Goal: Register for event/course

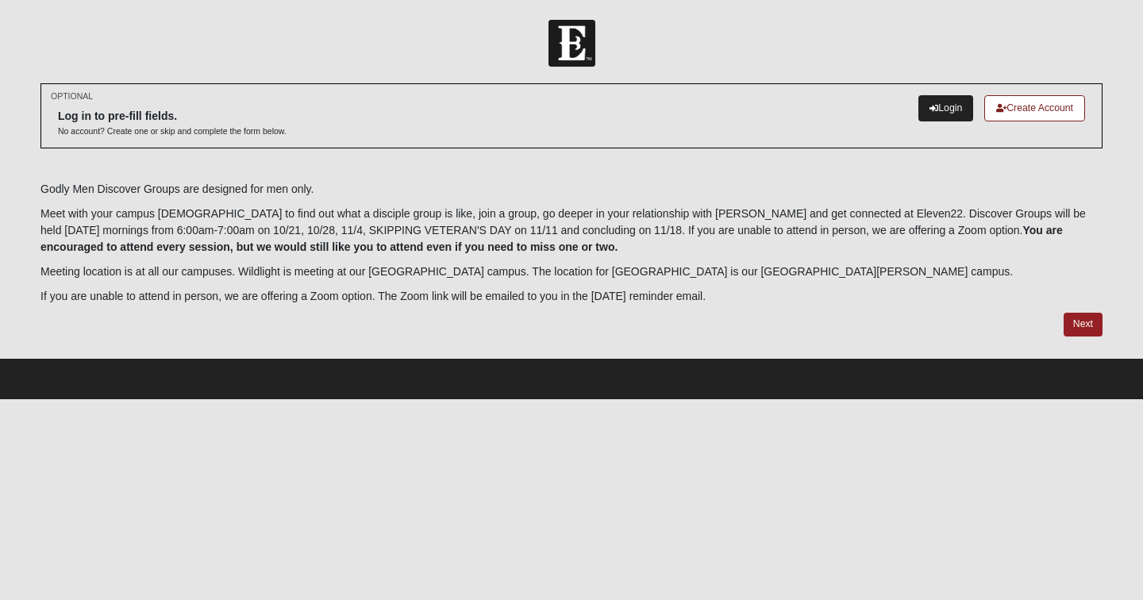
click at [946, 110] on link "Login" at bounding box center [946, 108] width 55 height 26
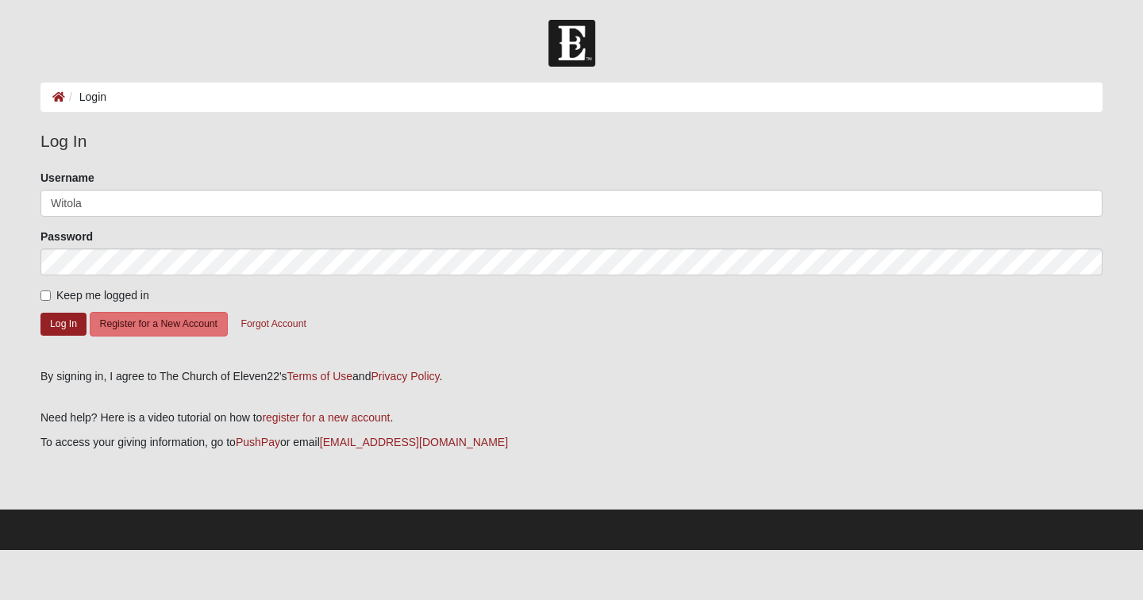
type input "Witola"
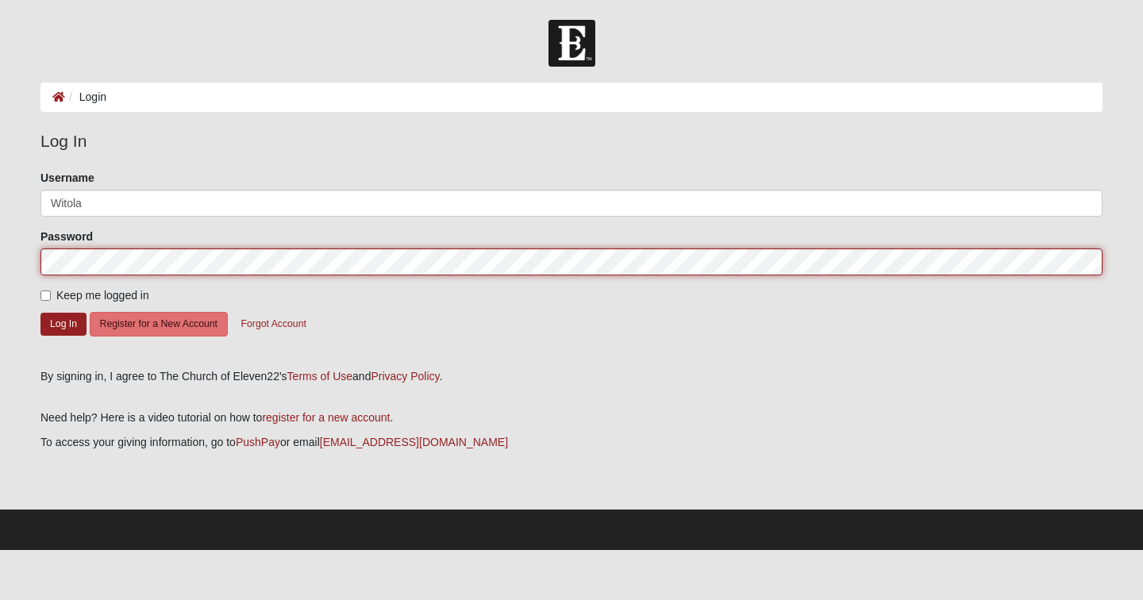
click at [64, 323] on button "Log In" at bounding box center [63, 324] width 46 height 23
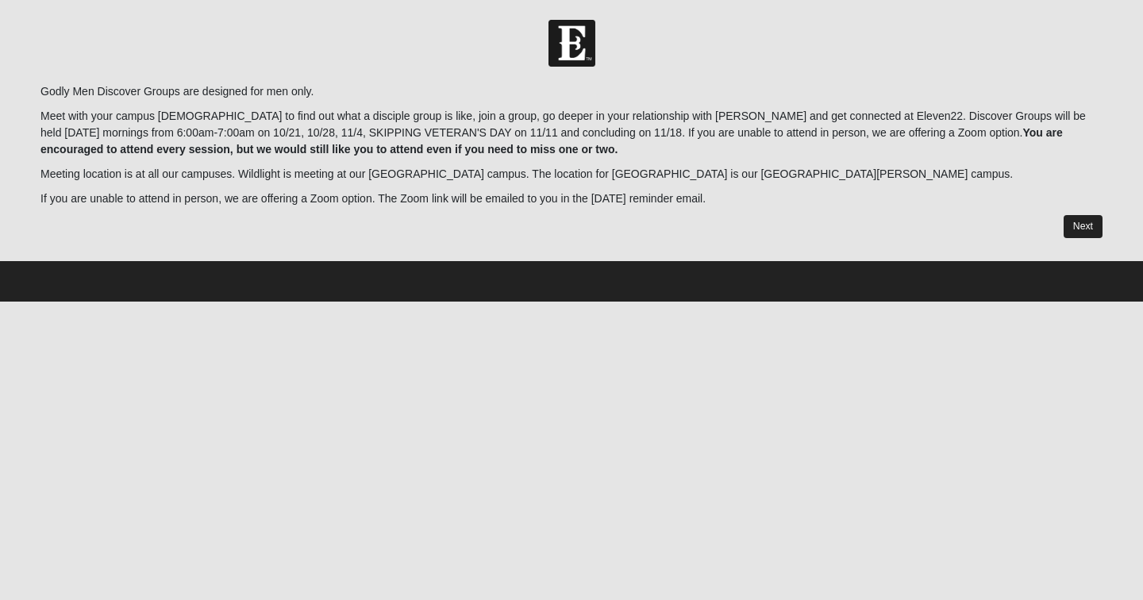
click at [1079, 221] on link "Next" at bounding box center [1083, 226] width 39 height 23
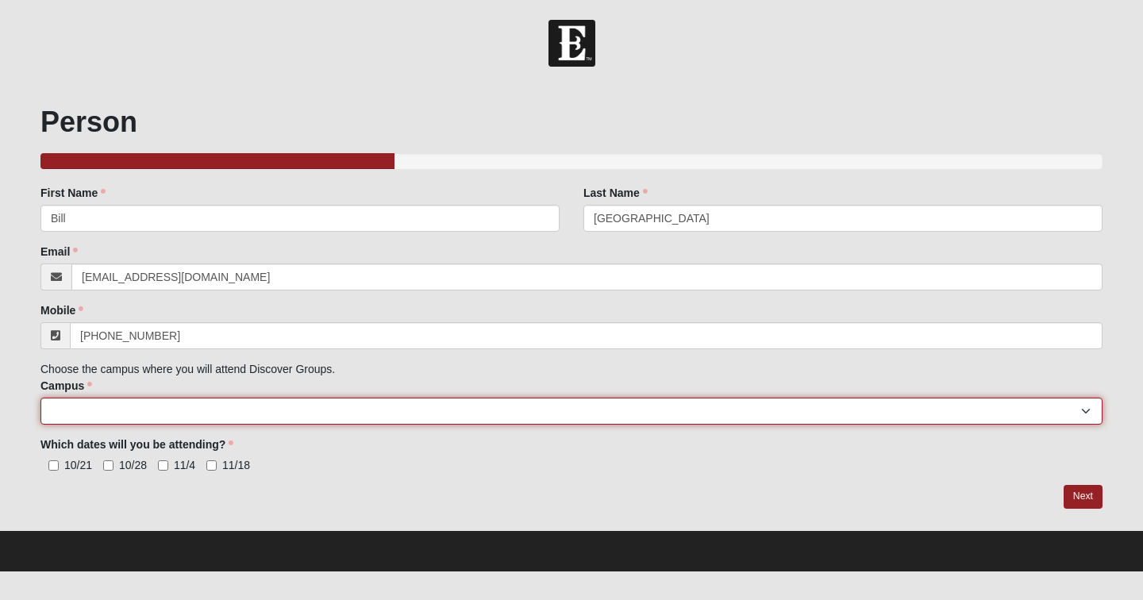
select select "3"
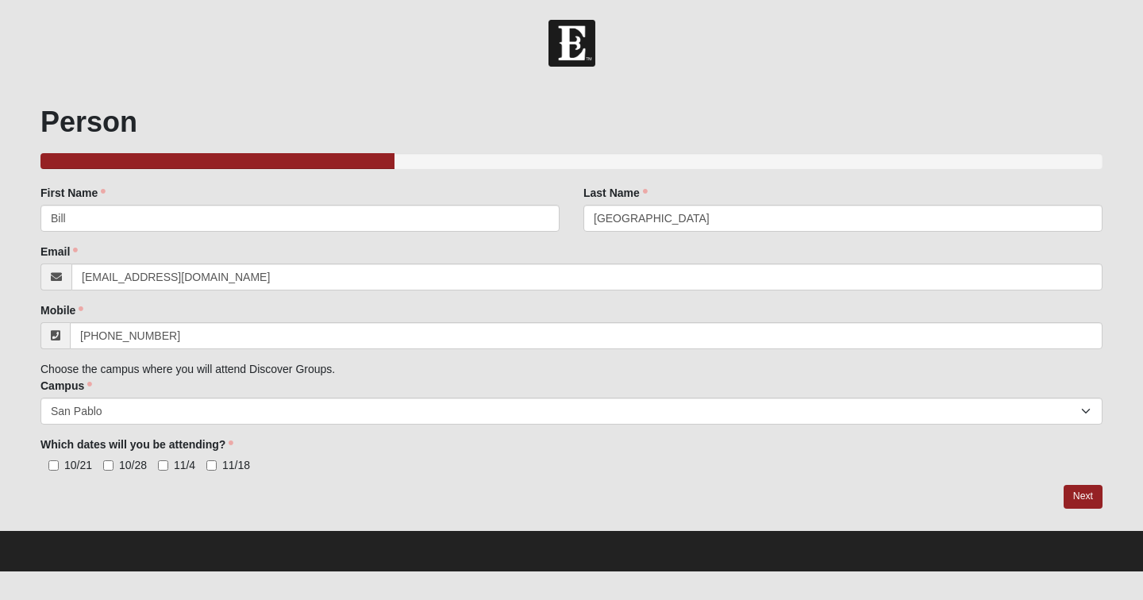
click at [56, 464] on input "10/21" at bounding box center [53, 465] width 10 height 10
checkbox input "true"
click at [109, 462] on input "10/28" at bounding box center [108, 465] width 10 height 10
checkbox input "true"
click at [162, 464] on input "11/4" at bounding box center [163, 465] width 10 height 10
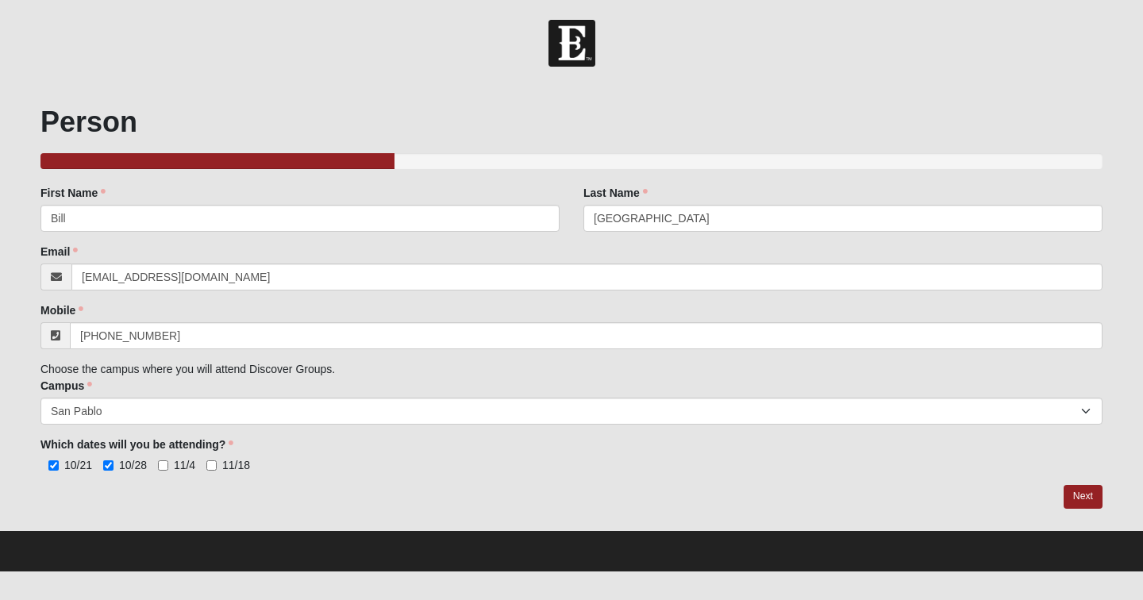
checkbox input "true"
click at [208, 467] on input "11/18" at bounding box center [211, 465] width 10 height 10
checkbox input "true"
click at [1078, 495] on link "Next" at bounding box center [1083, 496] width 39 height 23
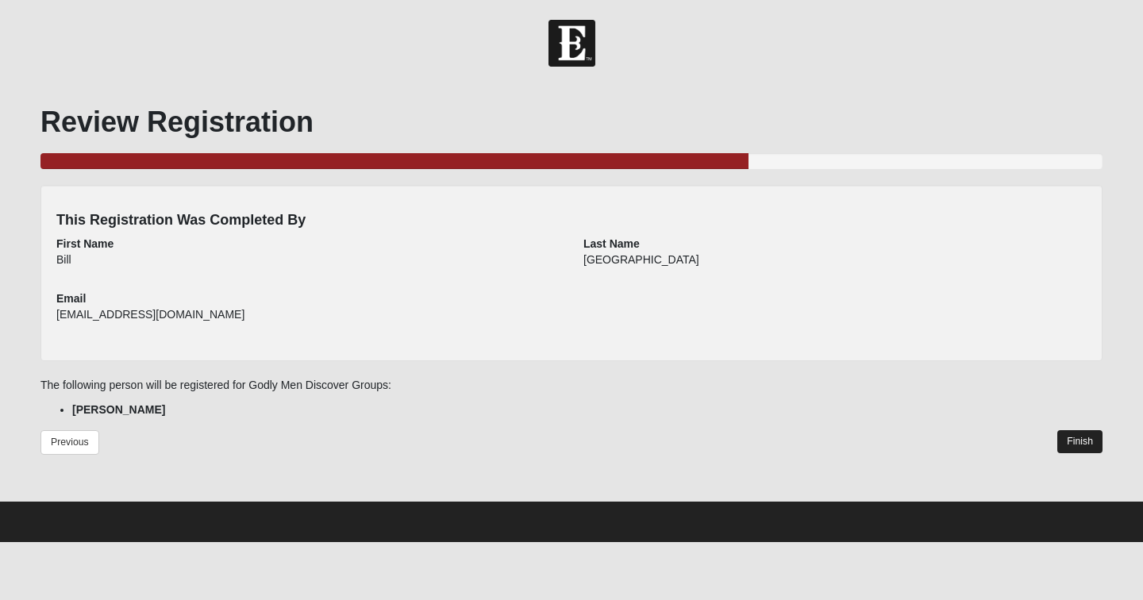
click at [1080, 439] on link "Finish" at bounding box center [1079, 441] width 45 height 23
